Goal: Information Seeking & Learning: Learn about a topic

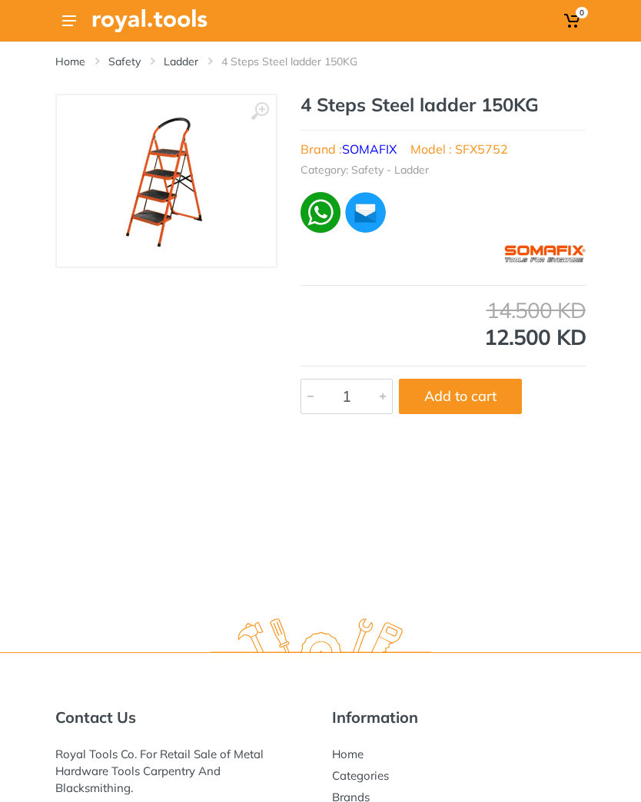
click at [73, 28] on button at bounding box center [69, 21] width 28 height 28
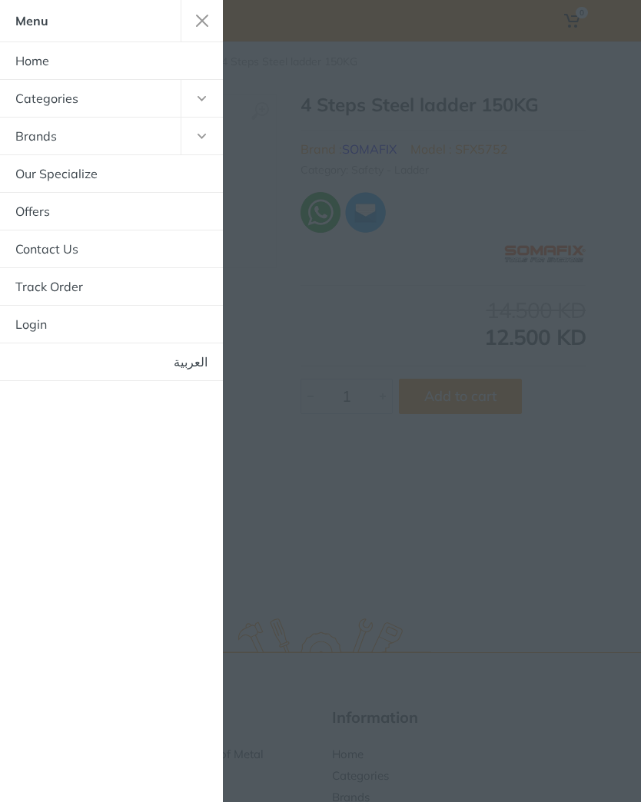
click at [45, 55] on link "Home" at bounding box center [111, 60] width 223 height 37
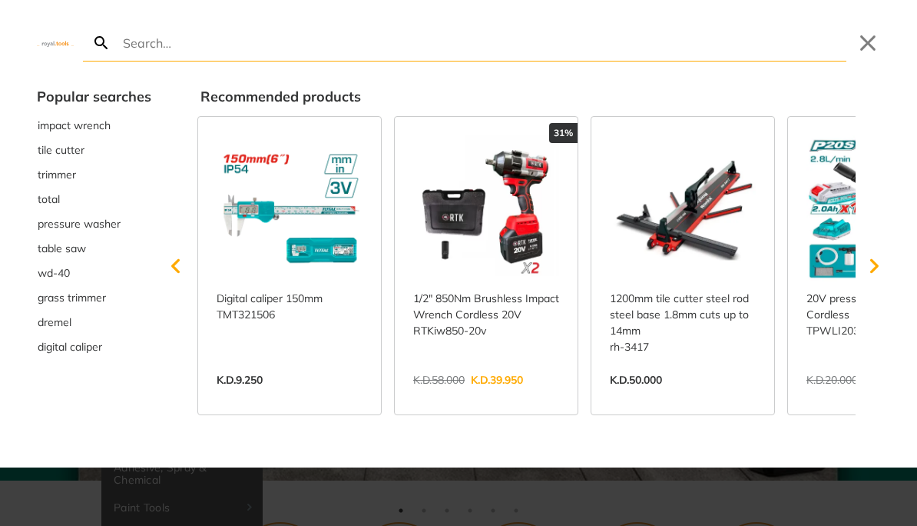
type input "l"
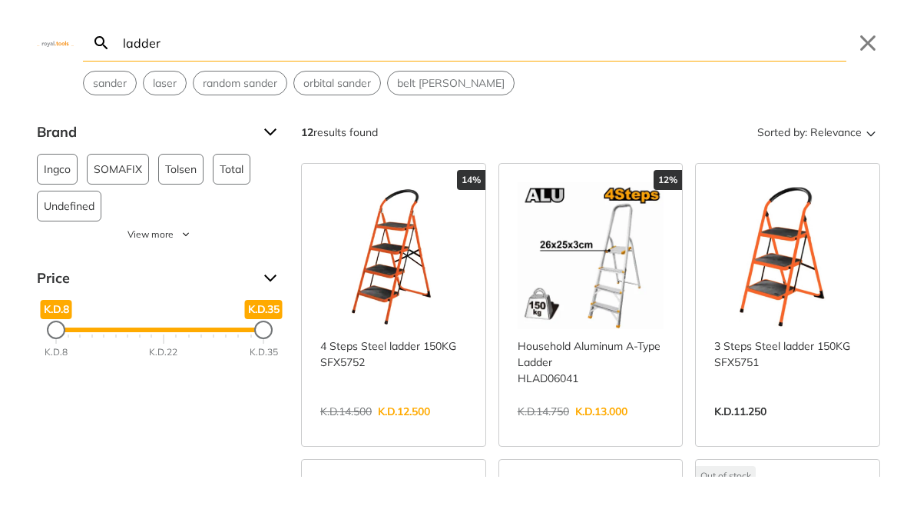
type input "ladder"
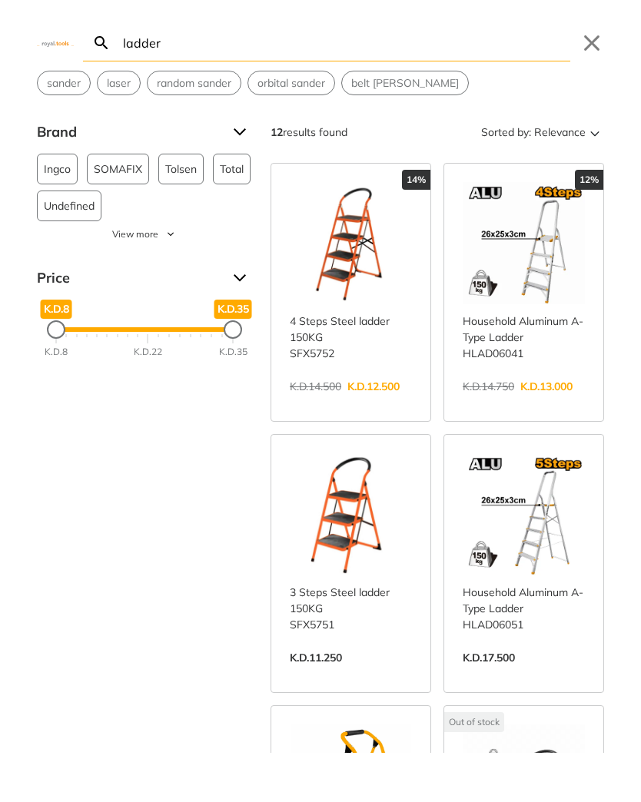
click at [307, 40] on input "ladder" at bounding box center [345, 43] width 450 height 36
